Goal: Information Seeking & Learning: Check status

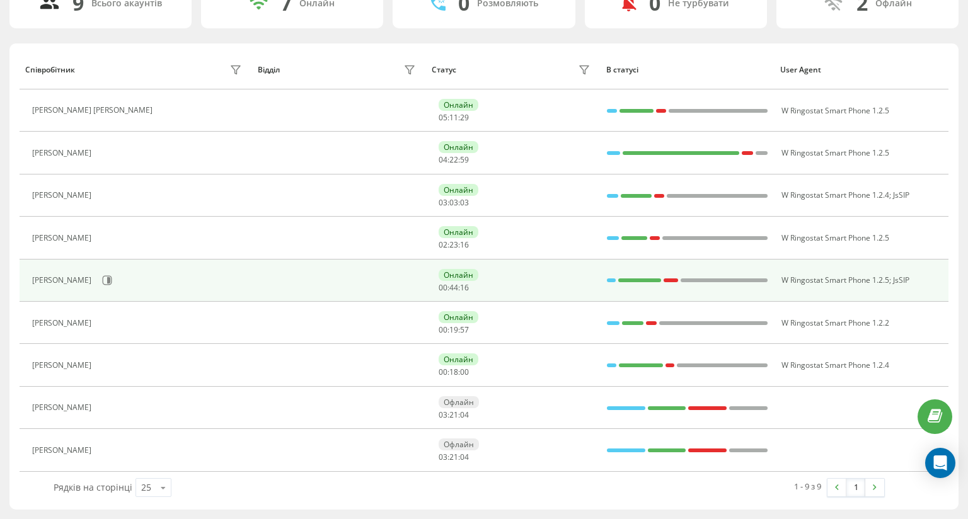
scroll to position [185, 0]
click at [112, 276] on icon at bounding box center [107, 280] width 9 height 9
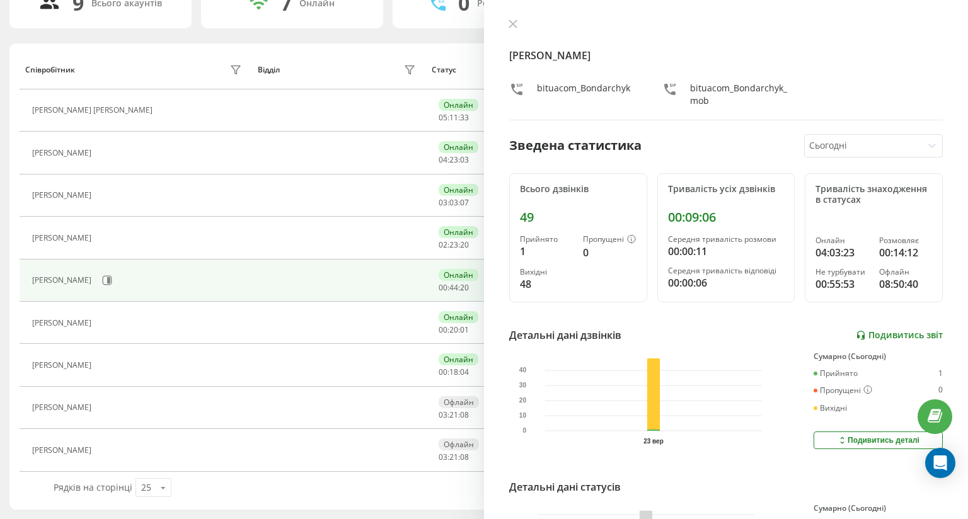
click at [880, 330] on link "Подивитись звіт" at bounding box center [899, 335] width 87 height 11
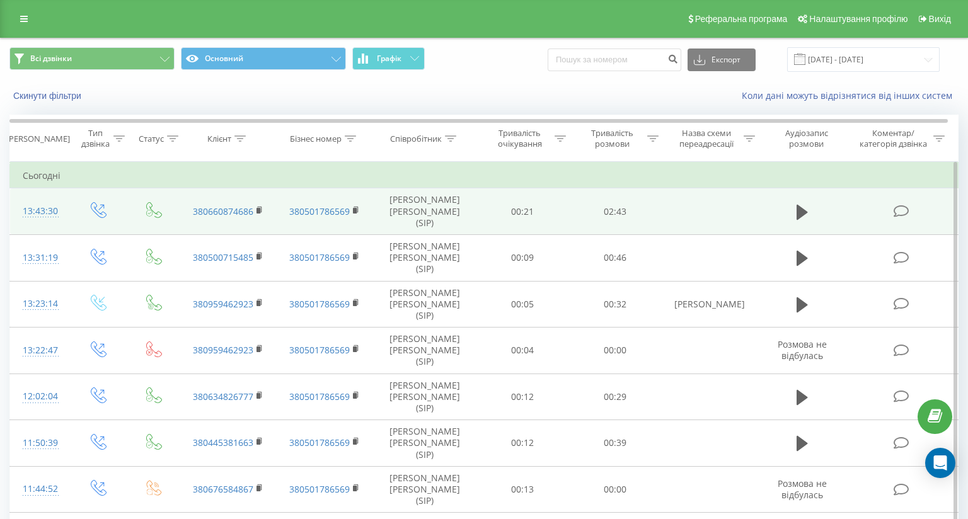
click at [546, 211] on td "00:21" at bounding box center [523, 211] width 93 height 47
click at [898, 212] on icon at bounding box center [901, 211] width 16 height 13
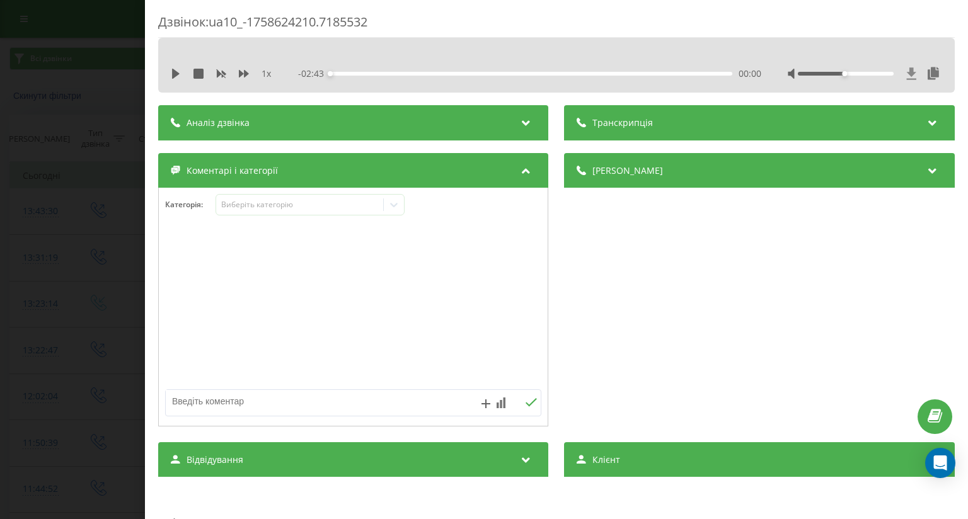
click at [907, 71] on icon at bounding box center [911, 73] width 9 height 12
click at [927, 70] on icon at bounding box center [934, 73] width 15 height 13
